Goal: Feedback & Contribution: Submit feedback/report problem

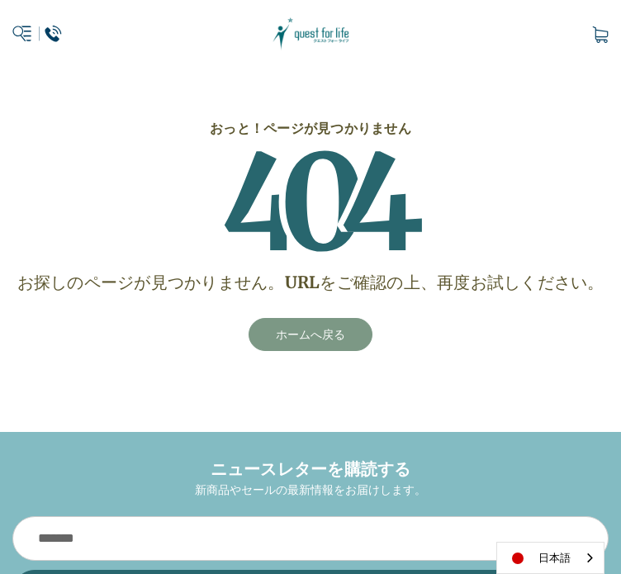
click at [302, 331] on link "ホームへ戻る" at bounding box center [311, 334] width 124 height 33
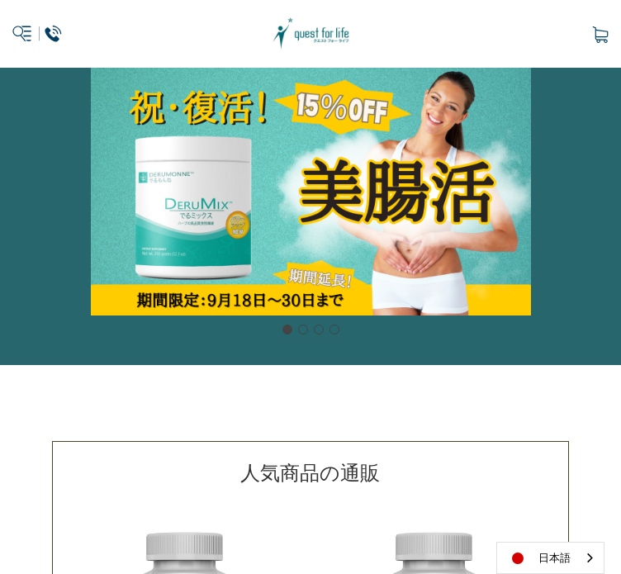
click at [29, 32] on icon at bounding box center [37, 33] width 50 height 25
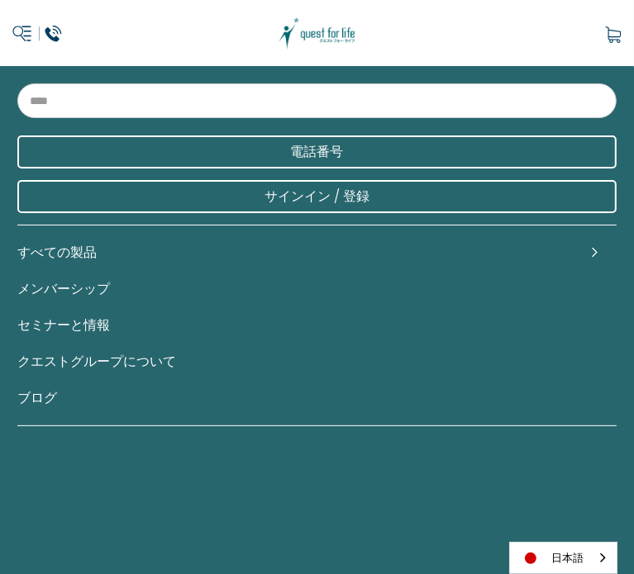
click at [86, 252] on link "すべての製品" at bounding box center [316, 253] width 599 height 36
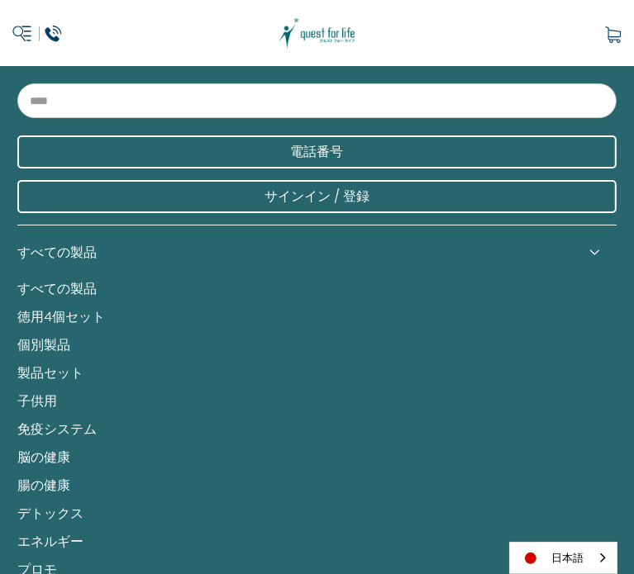
click at [86, 283] on link "すべての製品" at bounding box center [316, 289] width 599 height 28
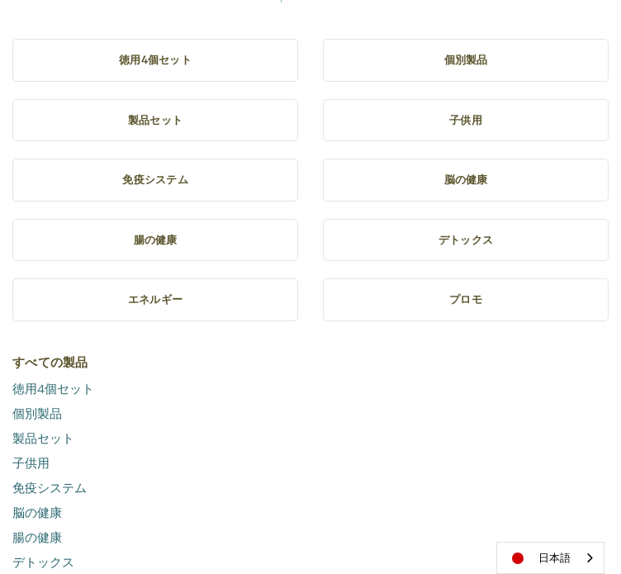
scroll to position [27, 0]
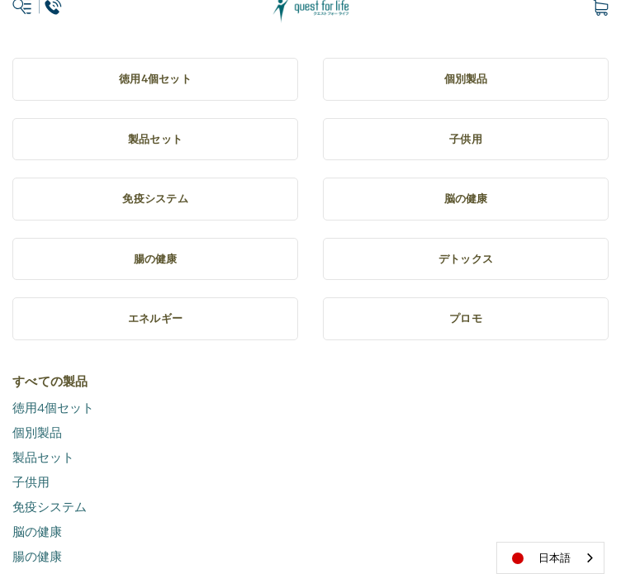
click at [132, 78] on h5 "徳用4個セット" at bounding box center [155, 79] width 259 height 17
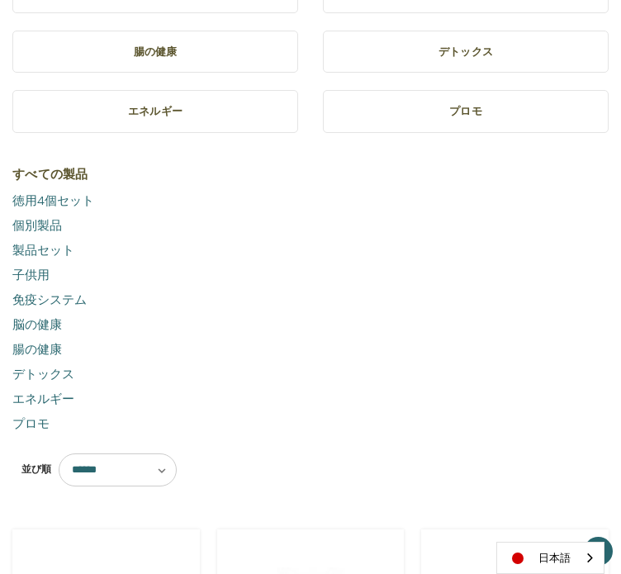
scroll to position [221, 0]
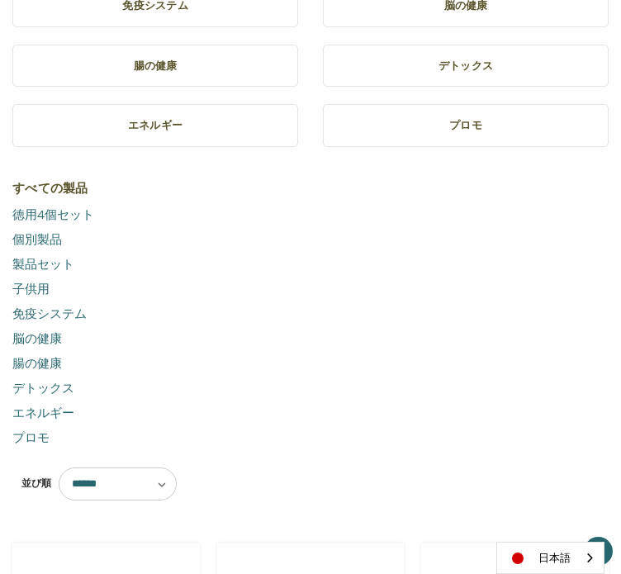
click at [45, 287] on link "子供用" at bounding box center [310, 289] width 597 height 25
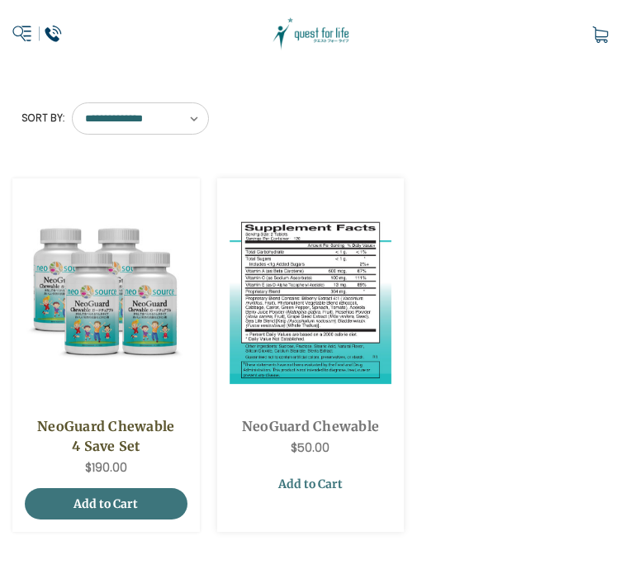
click at [324, 487] on link "Add to Cart" at bounding box center [311, 483] width 163 height 31
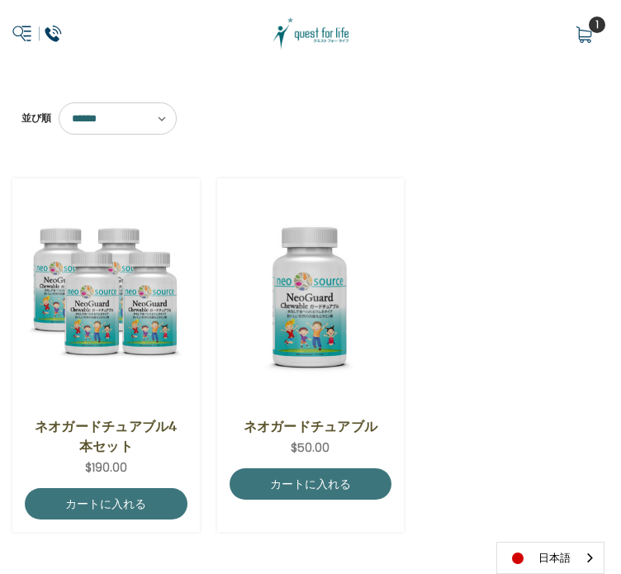
click at [30, 32] on icon at bounding box center [37, 33] width 50 height 25
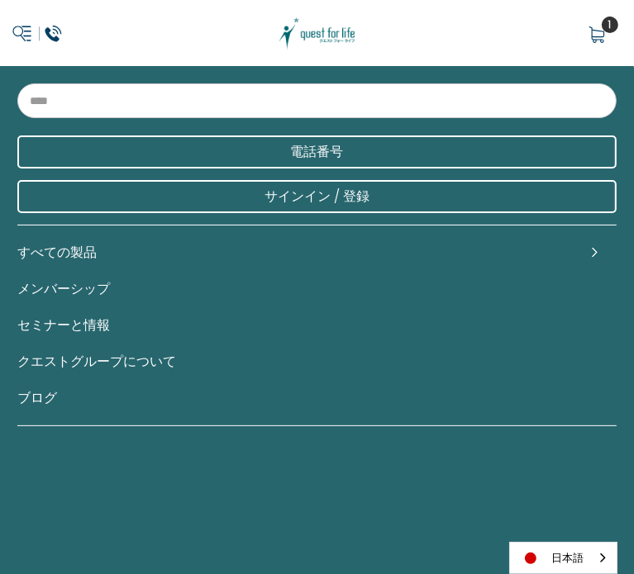
click at [74, 251] on link "すべての製品" at bounding box center [316, 253] width 599 height 36
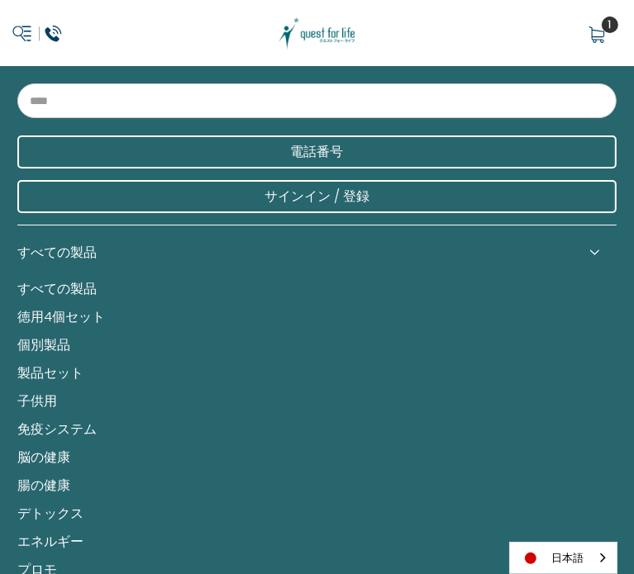
click at [51, 485] on link "腸の健康" at bounding box center [316, 486] width 599 height 28
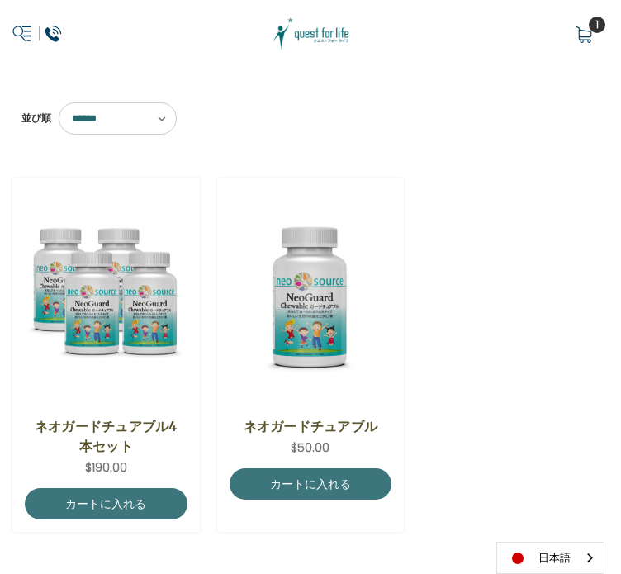
click at [32, 31] on icon at bounding box center [37, 33] width 50 height 25
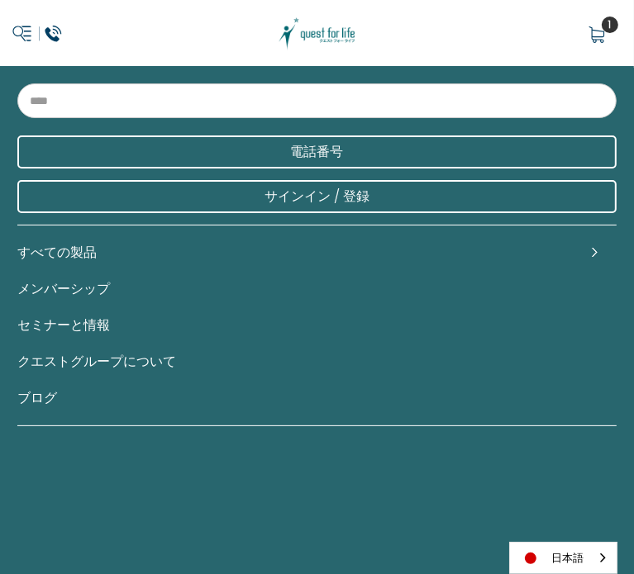
click at [72, 254] on link "すべての製品" at bounding box center [316, 253] width 599 height 36
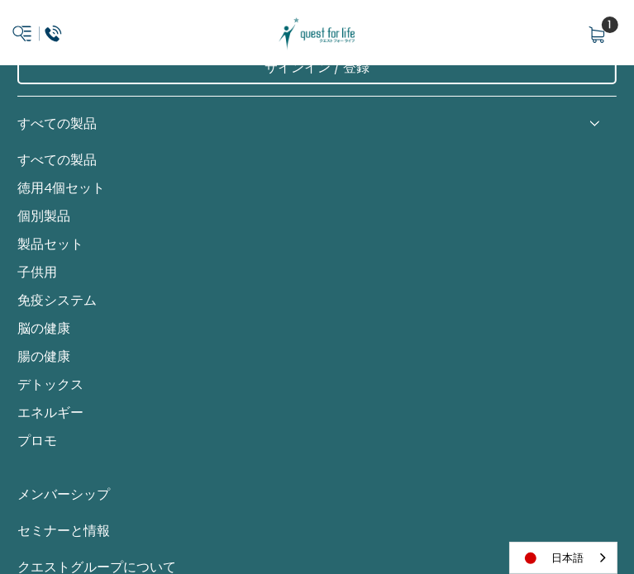
scroll to position [137, 0]
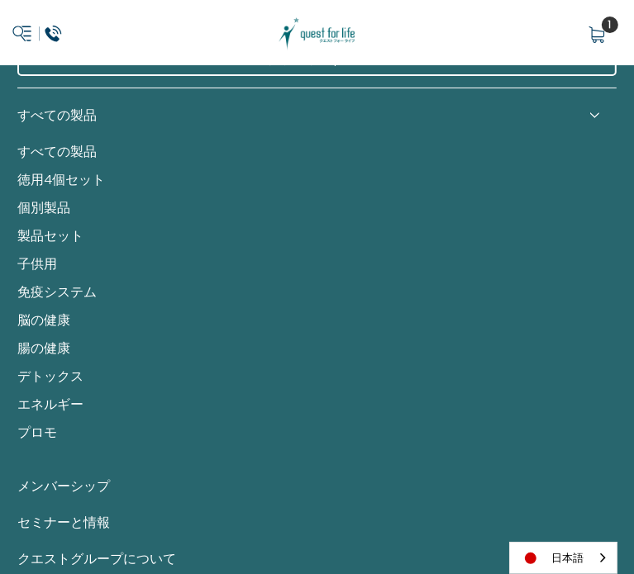
click at [43, 111] on link "すべての製品" at bounding box center [316, 115] width 599 height 36
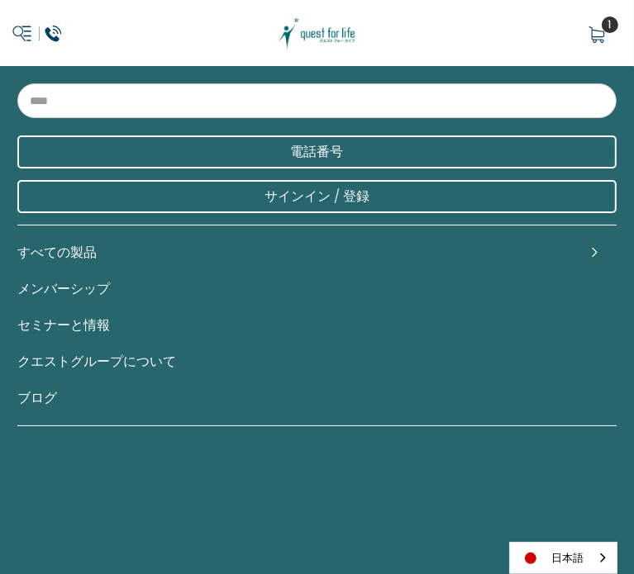
click at [71, 247] on link "すべての製品" at bounding box center [316, 253] width 599 height 36
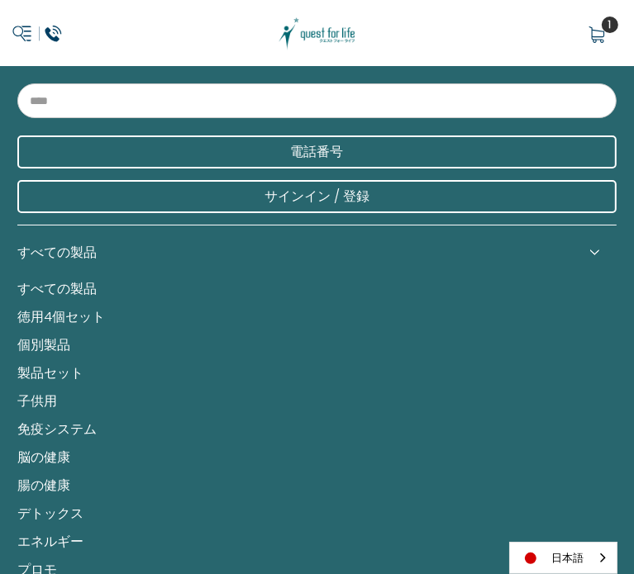
click at [80, 251] on link "すべての製品" at bounding box center [316, 253] width 599 height 36
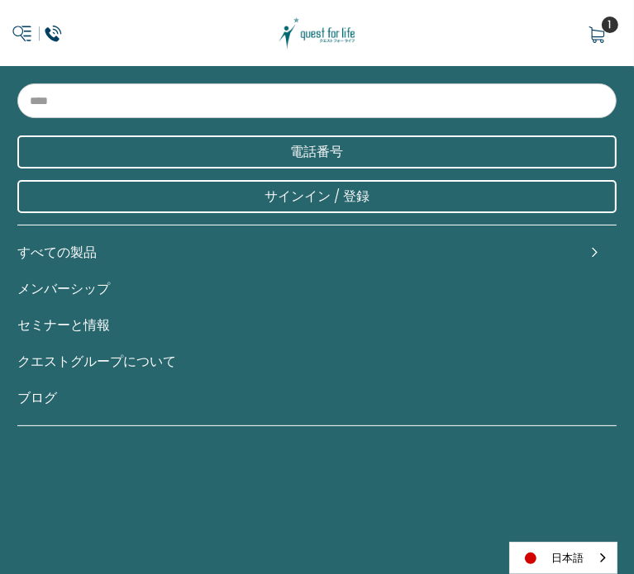
click at [74, 247] on link "すべての製品" at bounding box center [316, 253] width 599 height 36
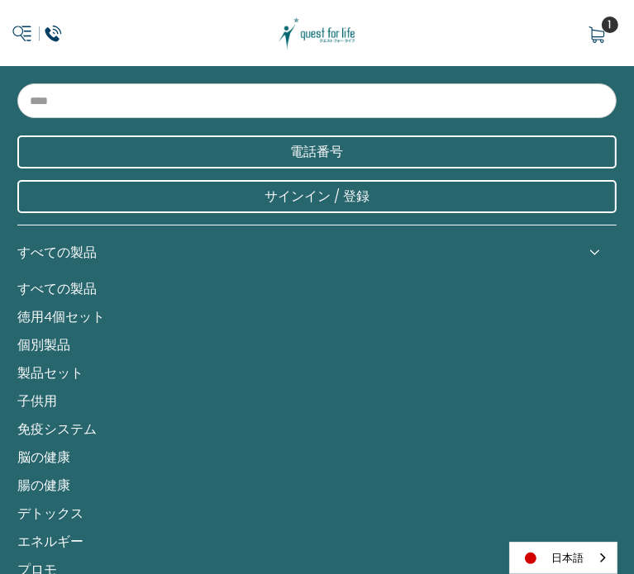
click at [88, 286] on link "すべての製品" at bounding box center [316, 289] width 599 height 28
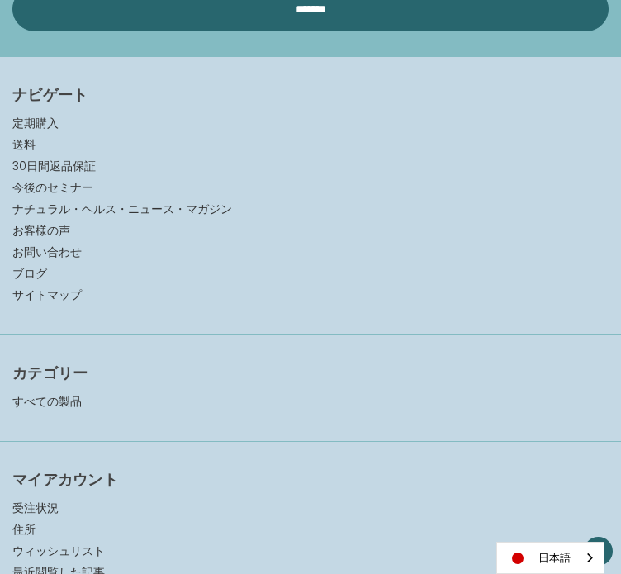
scroll to position [2864, 0]
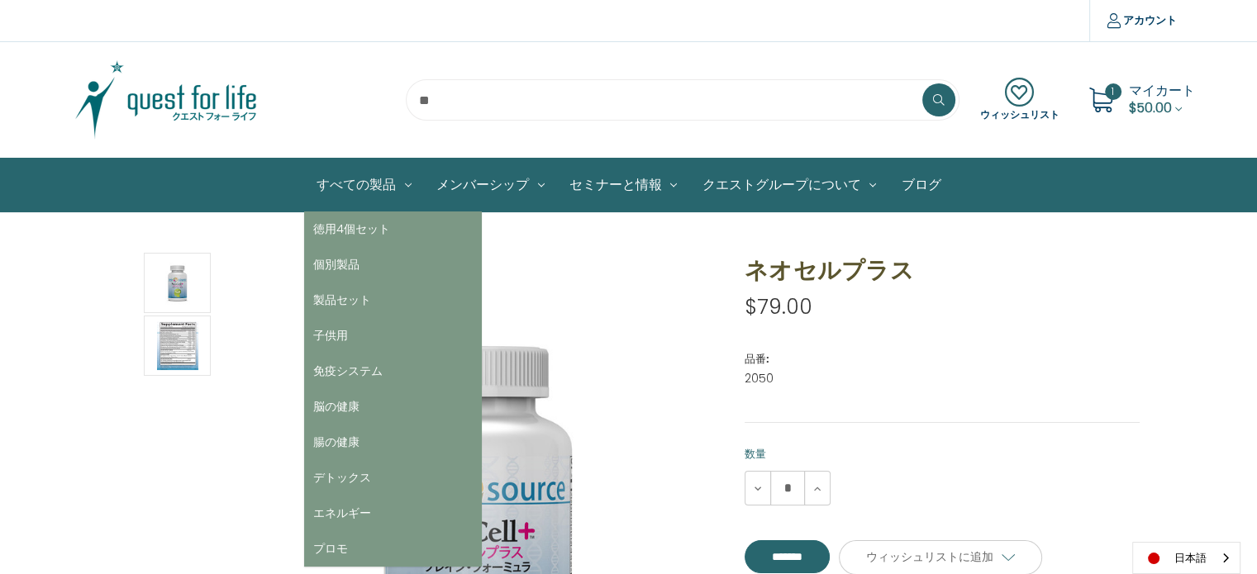
click at [357, 183] on link "すべての製品" at bounding box center [364, 185] width 120 height 53
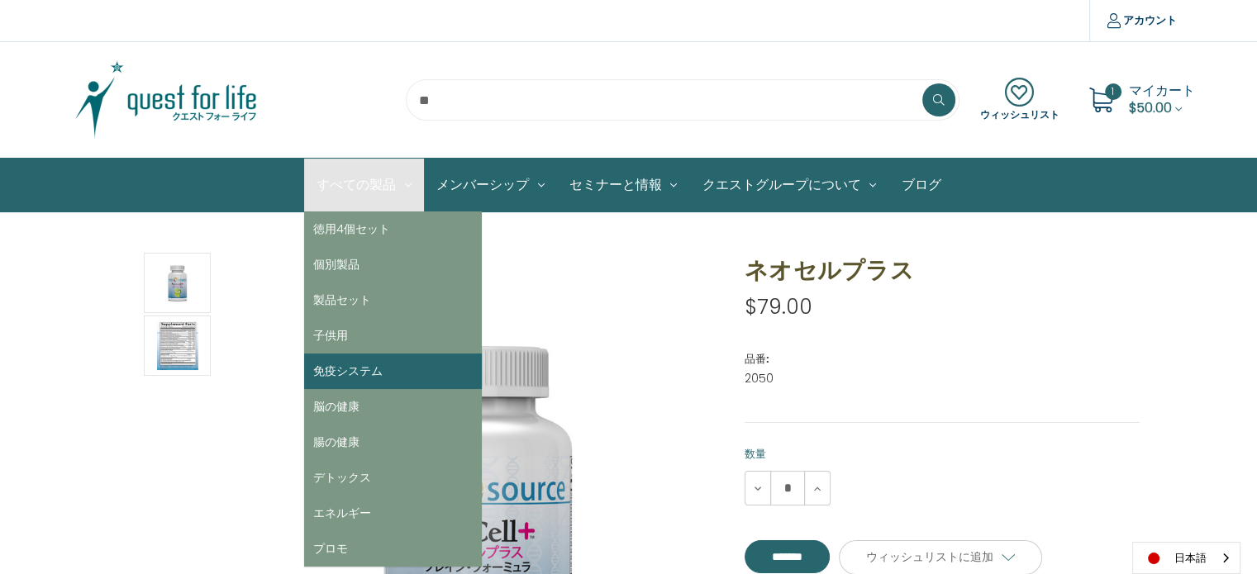
click at [331, 370] on link "免疫システム" at bounding box center [393, 372] width 178 height 36
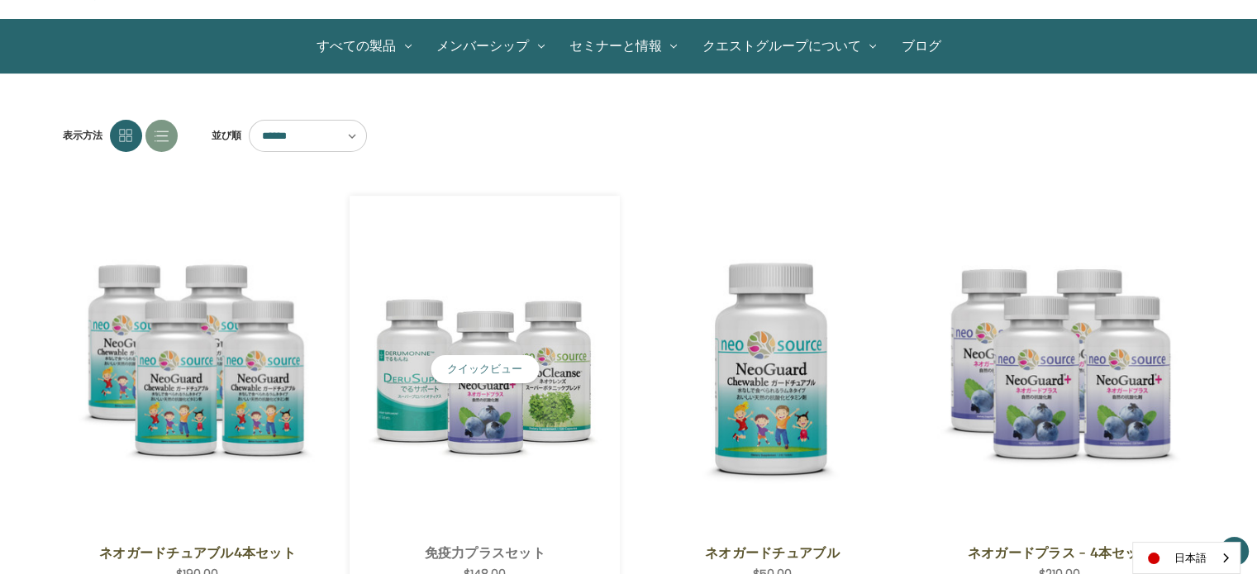
scroll to position [137, 0]
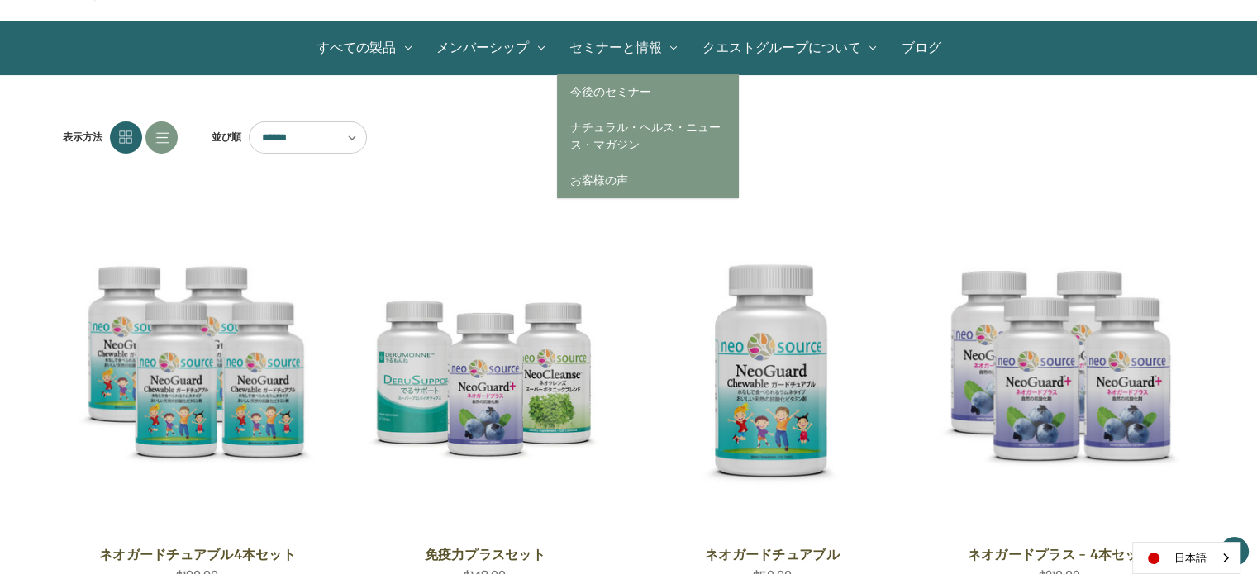
click at [643, 47] on link "セミナーと情報" at bounding box center [623, 47] width 133 height 53
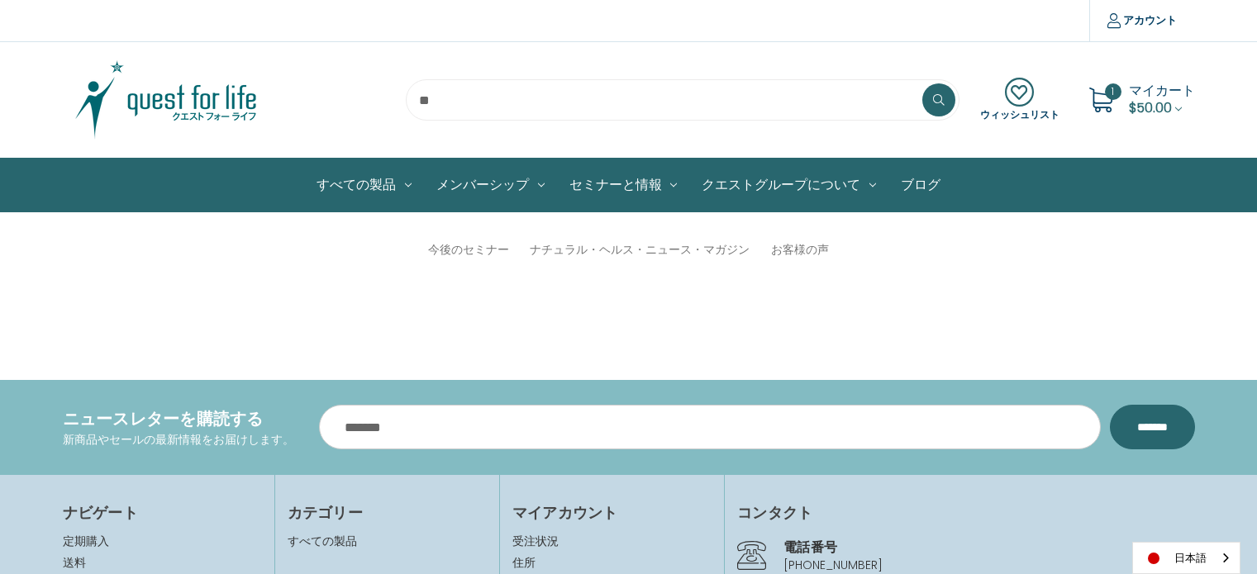
click at [617, 88] on input "search" at bounding box center [683, 99] width 554 height 41
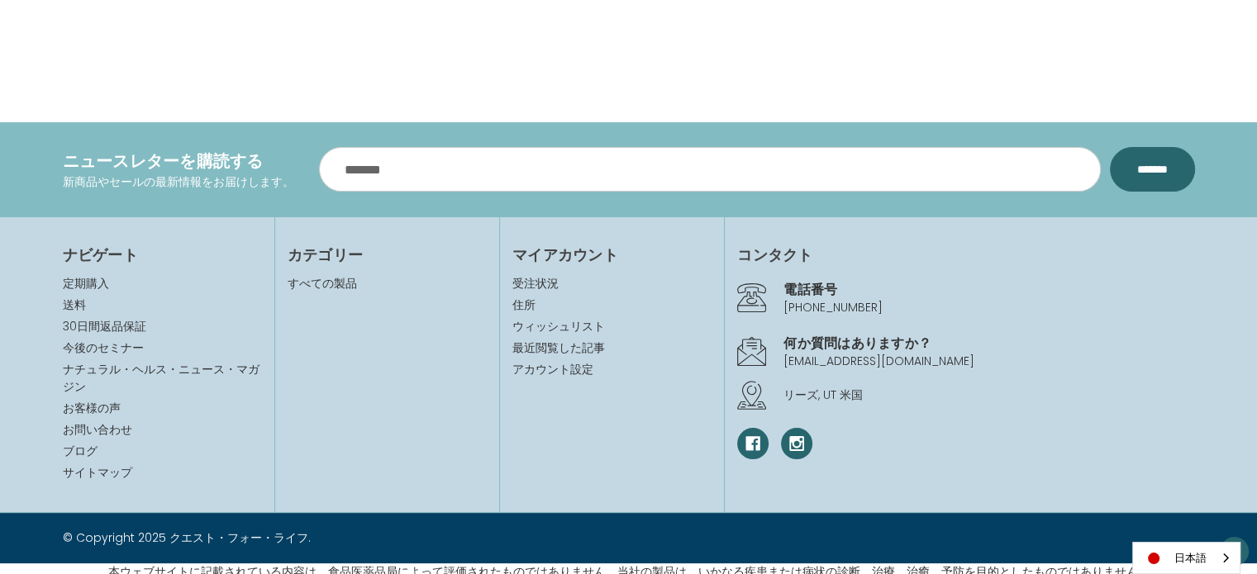
scroll to position [263, 0]
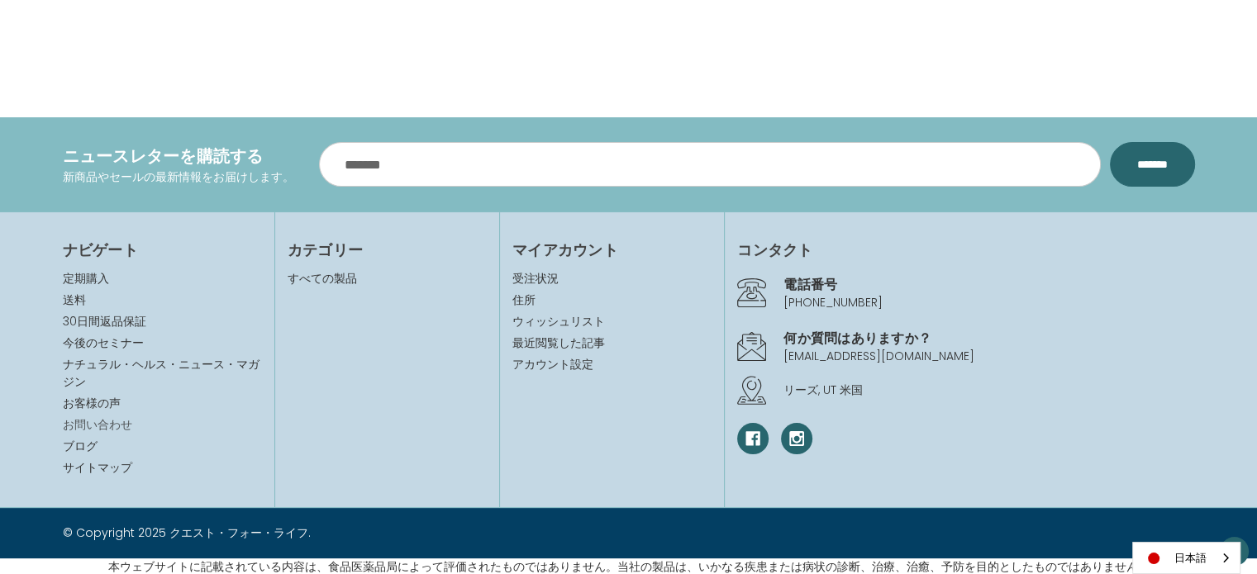
click at [91, 425] on link "お問い合わせ" at bounding box center [97, 424] width 69 height 17
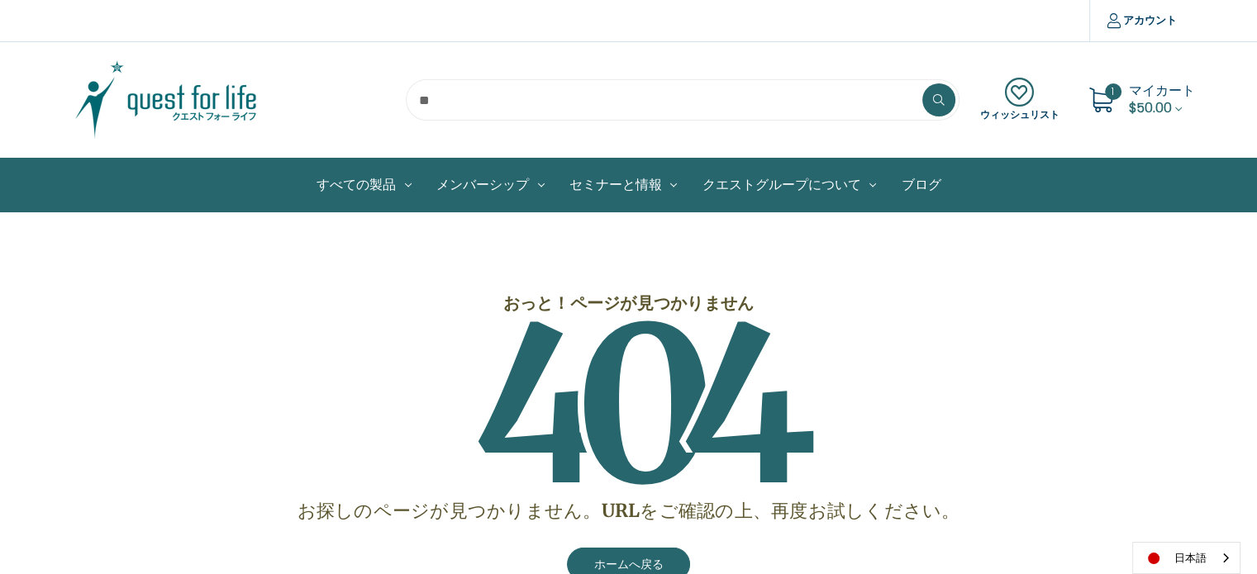
click at [711, 326] on span "4" at bounding box center [731, 406] width 103 height 270
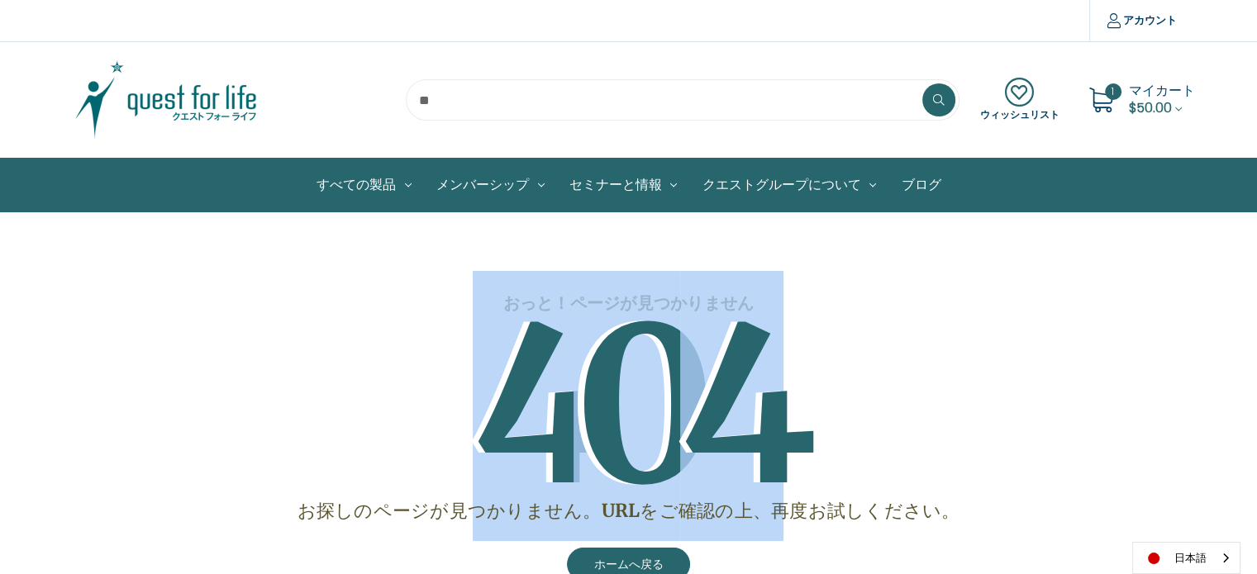
click at [710, 326] on span "4" at bounding box center [731, 406] width 103 height 270
click at [307, 330] on h1 "4 0 4" at bounding box center [628, 407] width 1015 height 182
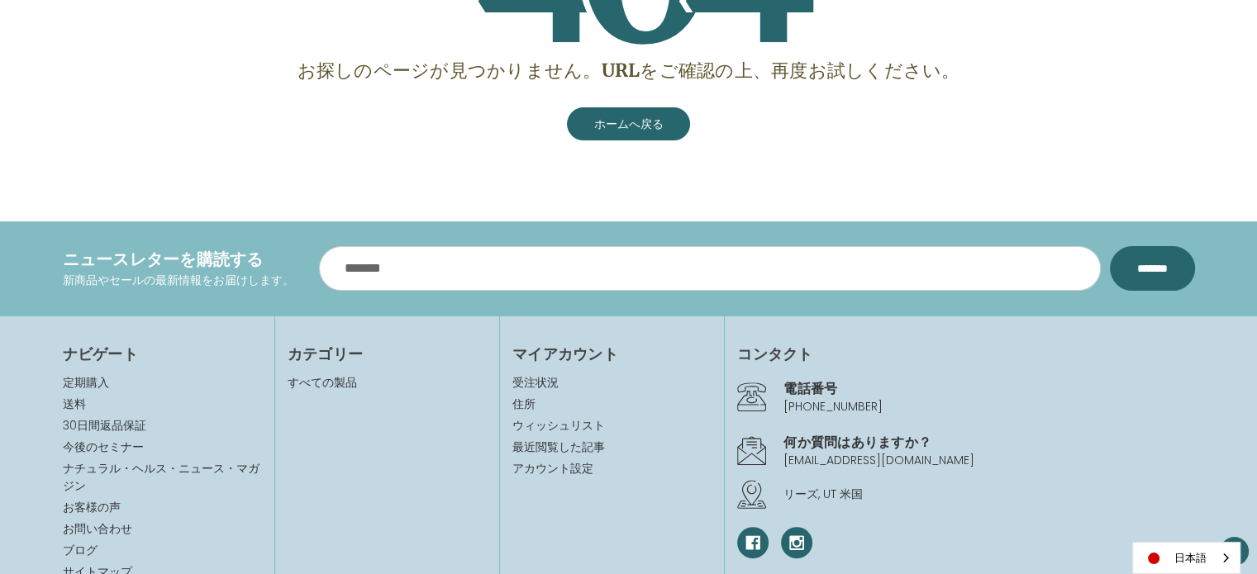
scroll to position [468, 0]
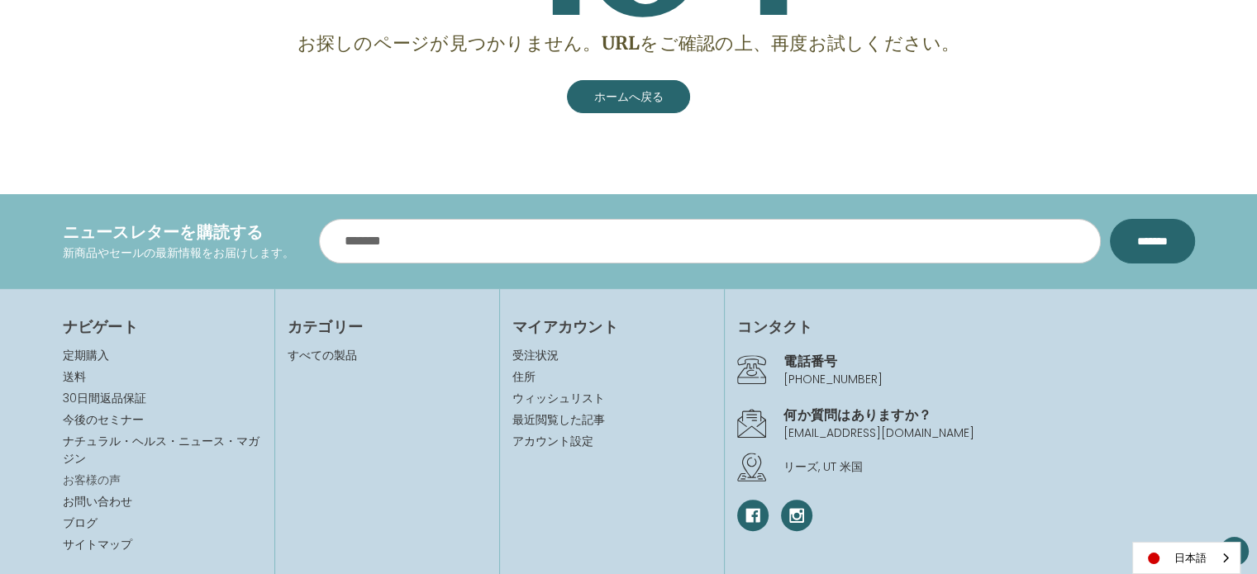
click at [109, 478] on link "お客様の声" at bounding box center [92, 480] width 58 height 17
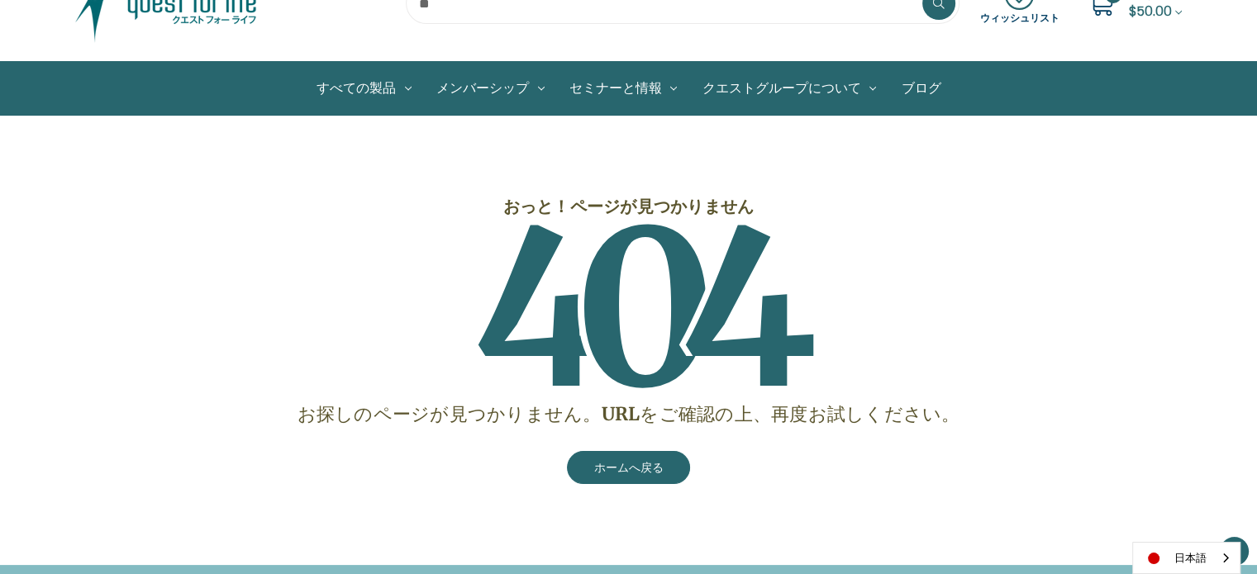
scroll to position [193, 0]
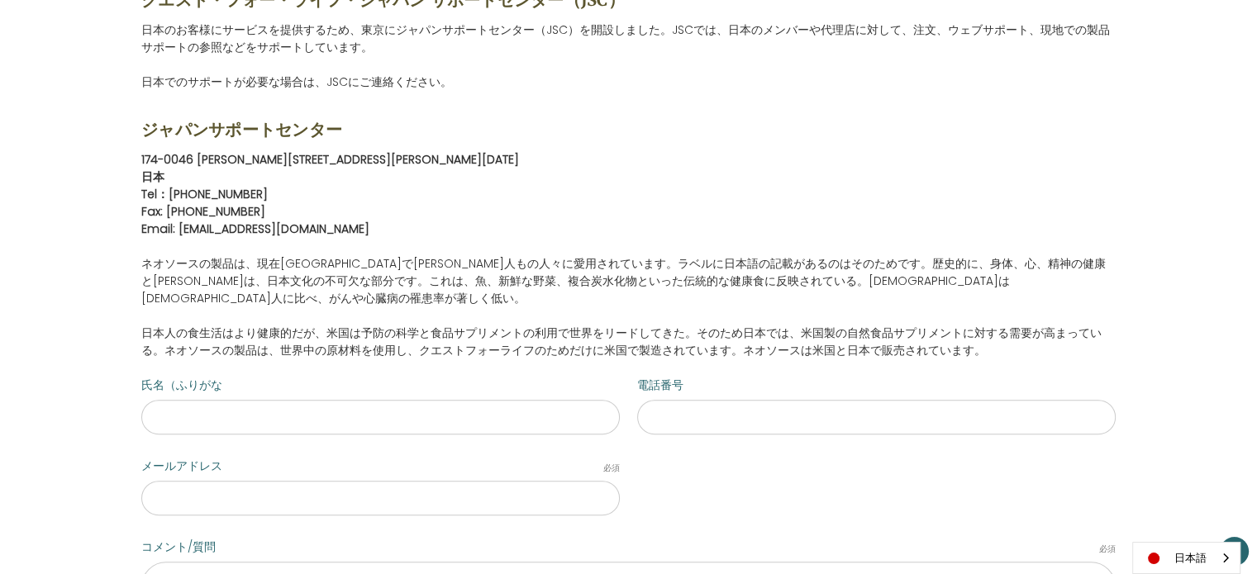
scroll to position [633, 0]
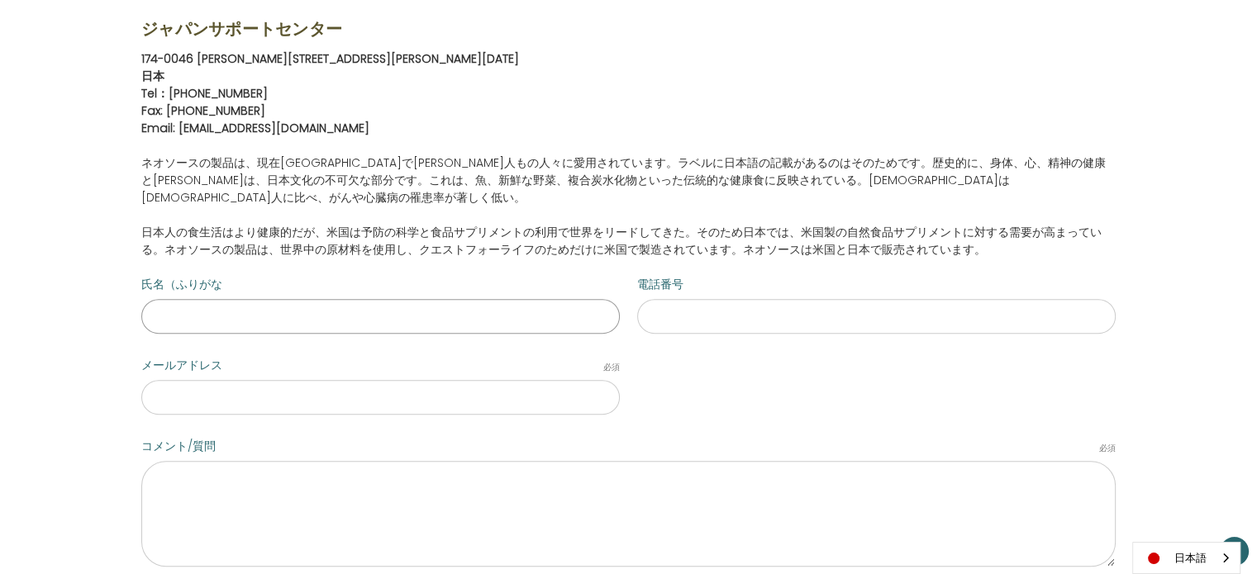
click at [373, 299] on input "氏名（ふりがな" at bounding box center [380, 316] width 478 height 35
type input "**********"
click at [767, 307] on input "電話番号" at bounding box center [876, 316] width 478 height 35
type input "**********"
click at [943, 355] on div "**********" at bounding box center [628, 357] width 992 height 162
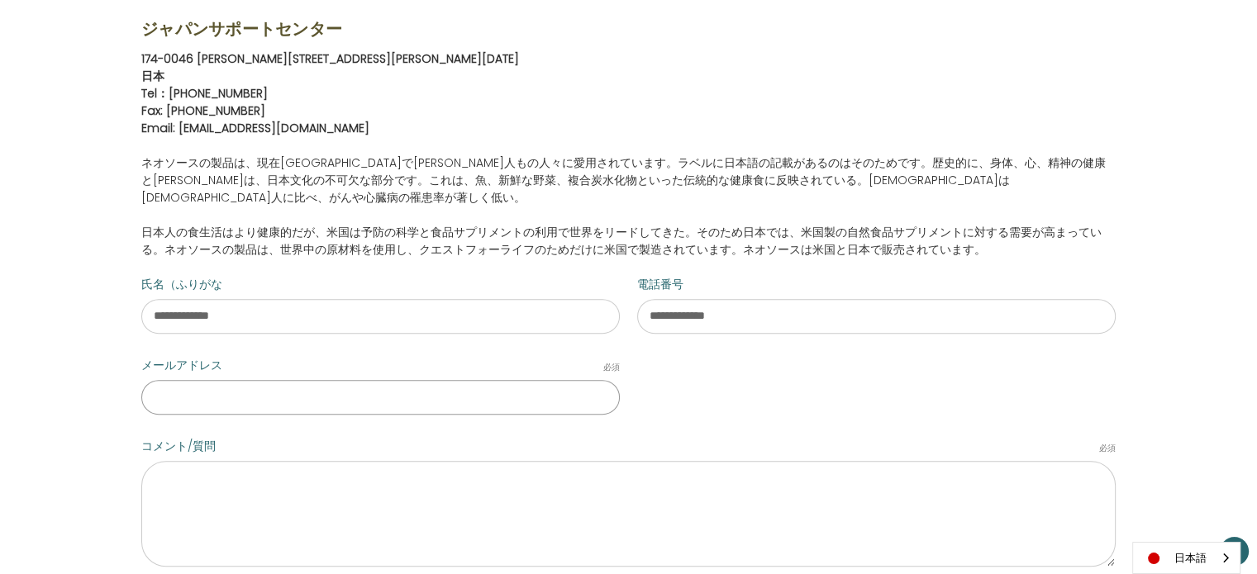
click at [453, 389] on input "メールアドレス 必須" at bounding box center [380, 397] width 478 height 35
type input "**********"
click at [279, 478] on textarea "コメント/質問 必須" at bounding box center [628, 514] width 974 height 106
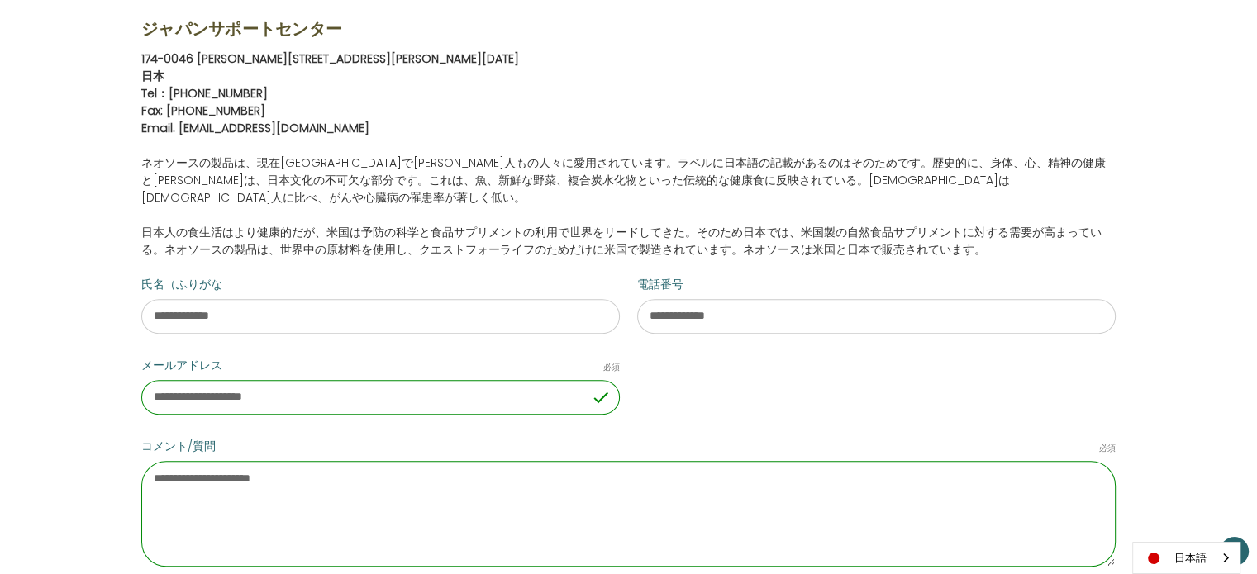
click at [155, 461] on textarea "**********" at bounding box center [628, 514] width 974 height 106
drag, startPoint x: 397, startPoint y: 459, endPoint x: 478, endPoint y: 461, distance: 81.8
click at [397, 461] on textarea "**********" at bounding box center [628, 514] width 974 height 106
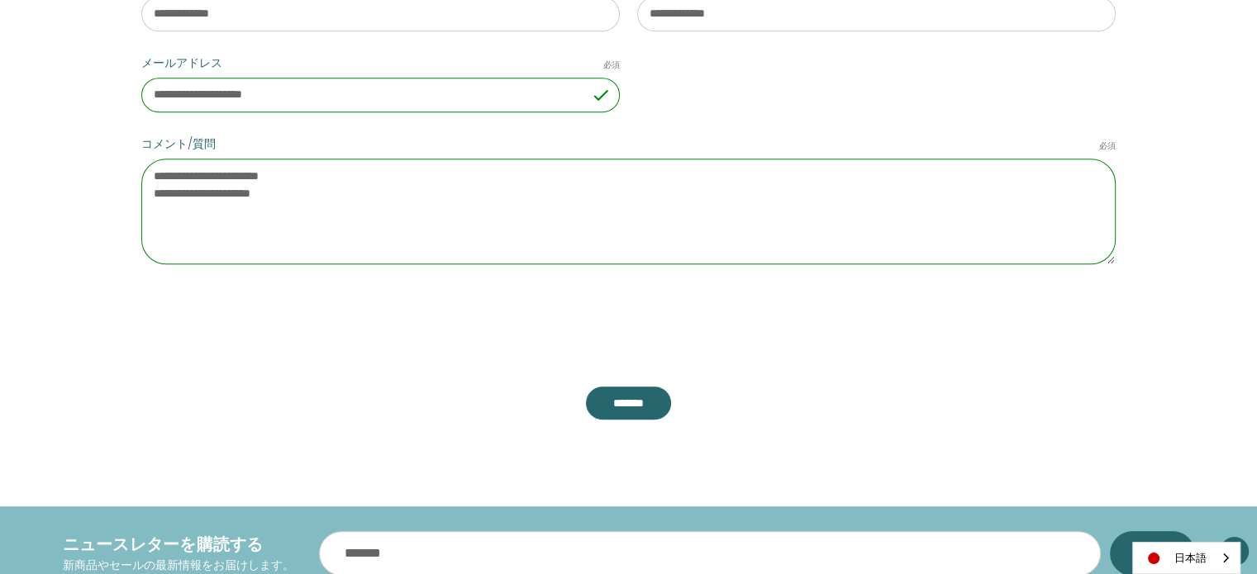
scroll to position [936, 0]
type textarea "**********"
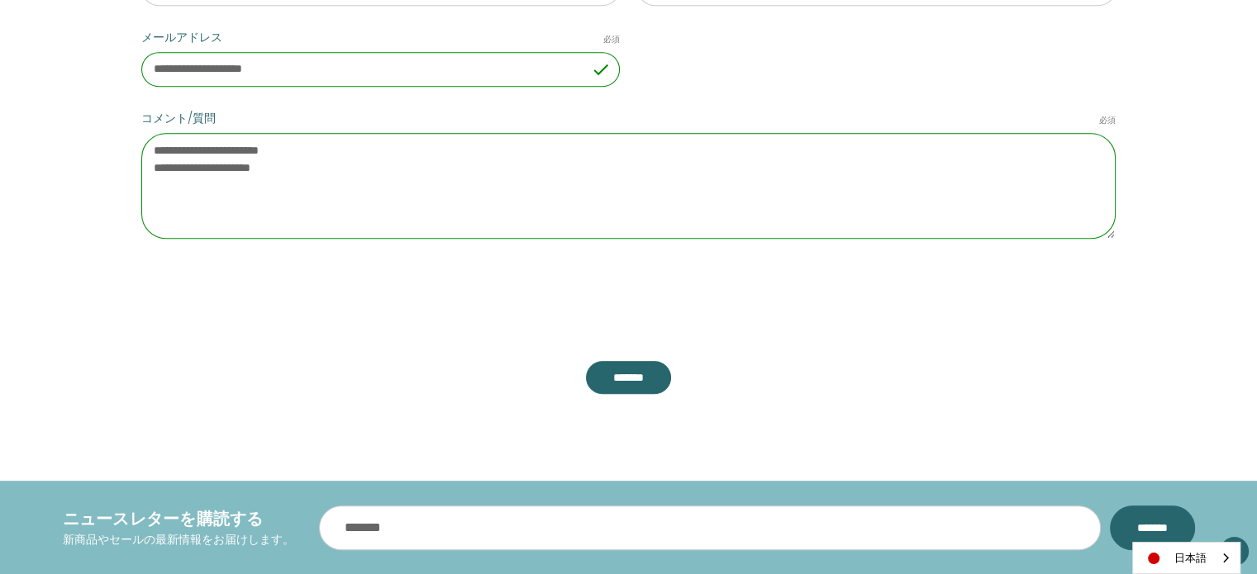
scroll to position [963, 0]
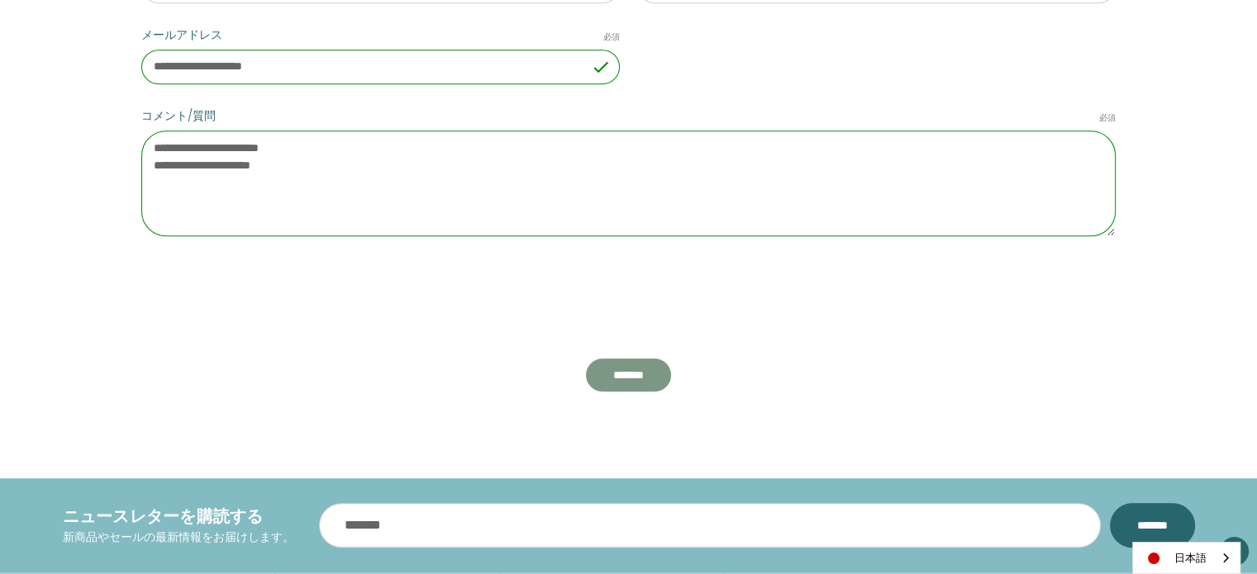
click at [624, 359] on input "**********" at bounding box center [628, 375] width 85 height 33
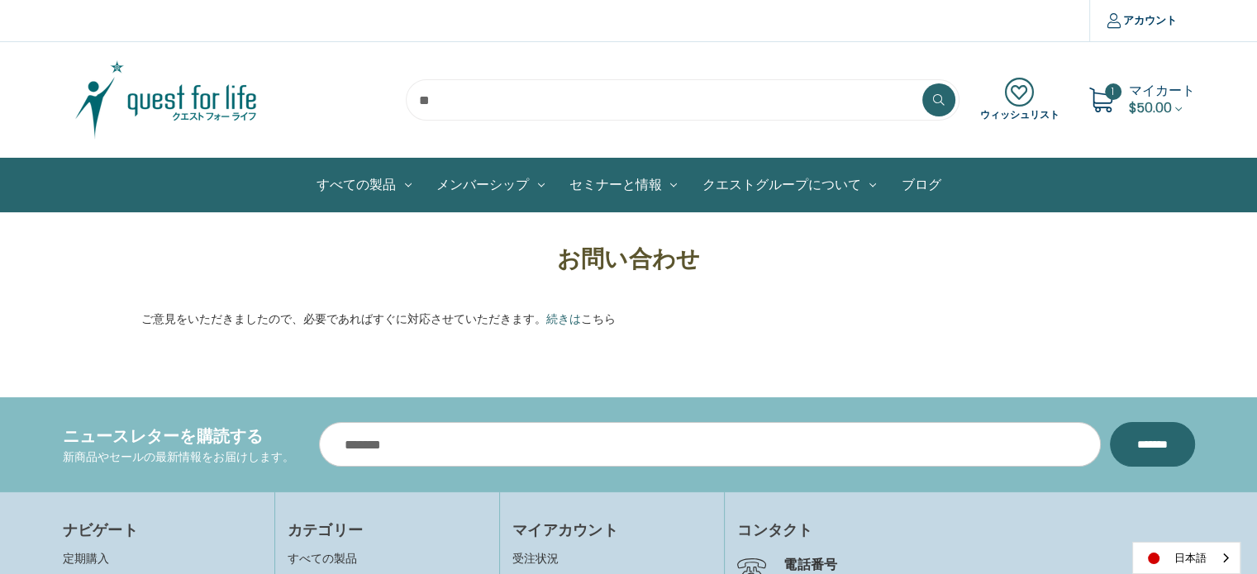
click at [1104, 97] on icon at bounding box center [1100, 100] width 25 height 25
click at [1116, 92] on span "1" at bounding box center [1113, 91] width 17 height 17
click at [1157, 108] on span "$50.00" at bounding box center [1150, 107] width 43 height 19
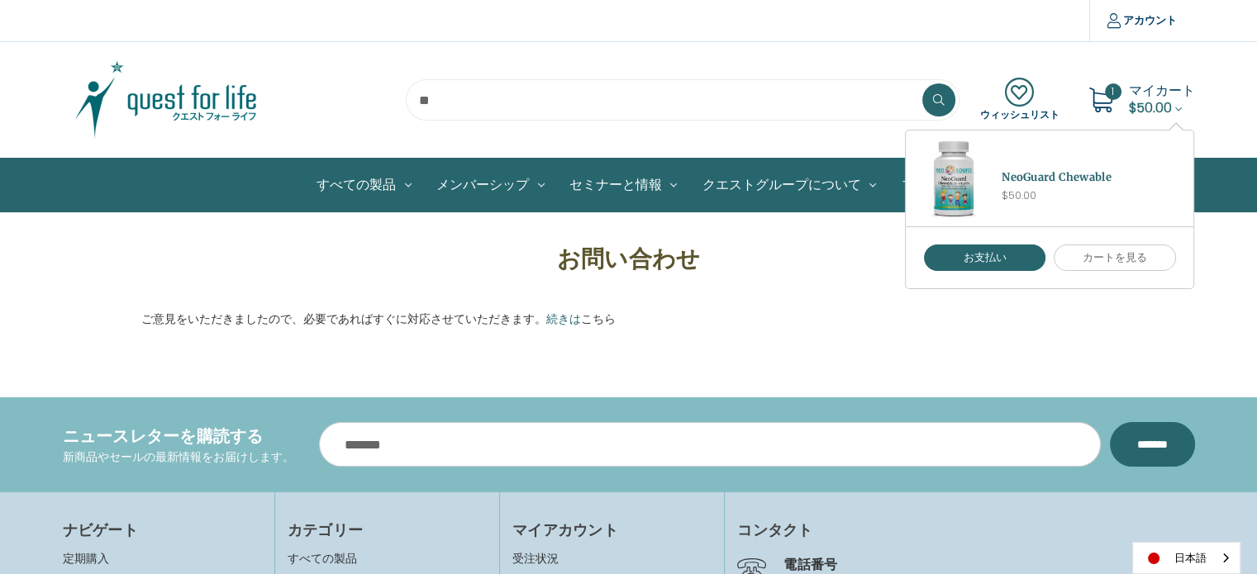
click at [825, 280] on section "お問い合わせ ご意見をいただきましたので、必要であればすぐに対応させていただきます。 続きは こちら" at bounding box center [627, 284] width 1039 height 87
